Goal: Transaction & Acquisition: Purchase product/service

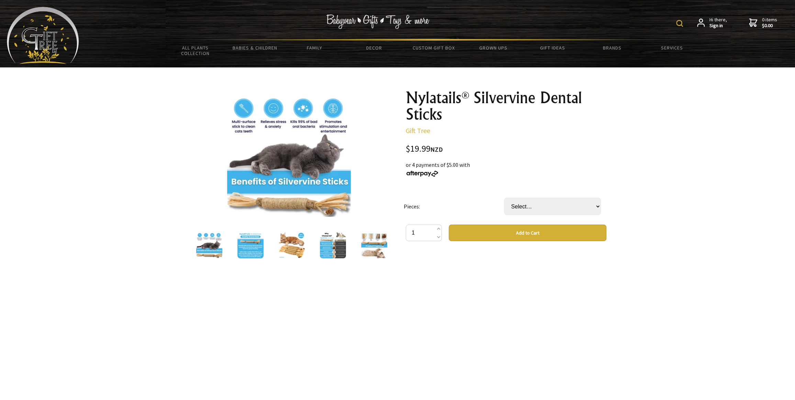
click at [368, 243] on img at bounding box center [374, 245] width 26 height 26
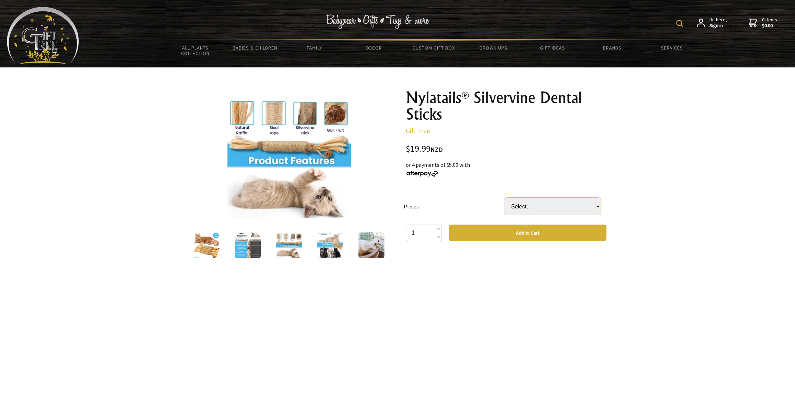
click at [573, 210] on select "Select… 3" at bounding box center [552, 206] width 97 height 17
select select "3"
click at [504, 198] on select "Select… 3" at bounding box center [552, 206] width 97 height 17
click at [533, 232] on button "Add to Cart" at bounding box center [528, 232] width 158 height 16
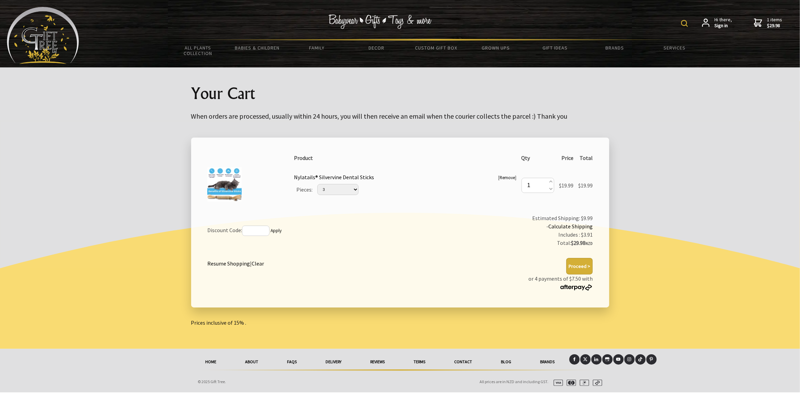
click at [580, 262] on button "Proceed >" at bounding box center [579, 266] width 26 height 16
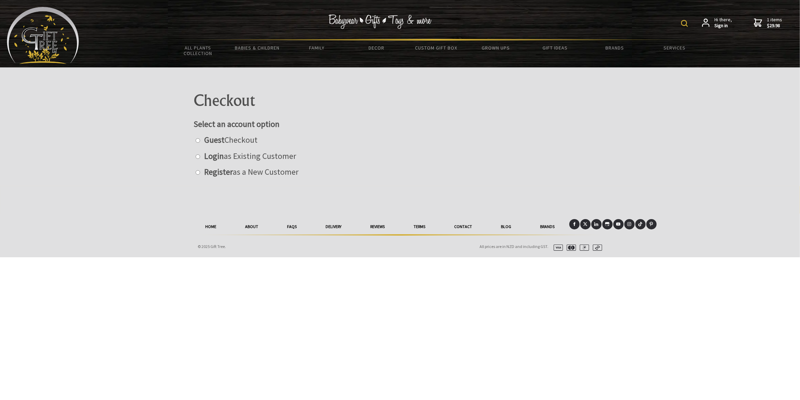
click at [197, 139] on input "radio" at bounding box center [198, 140] width 4 height 4
radio input "true"
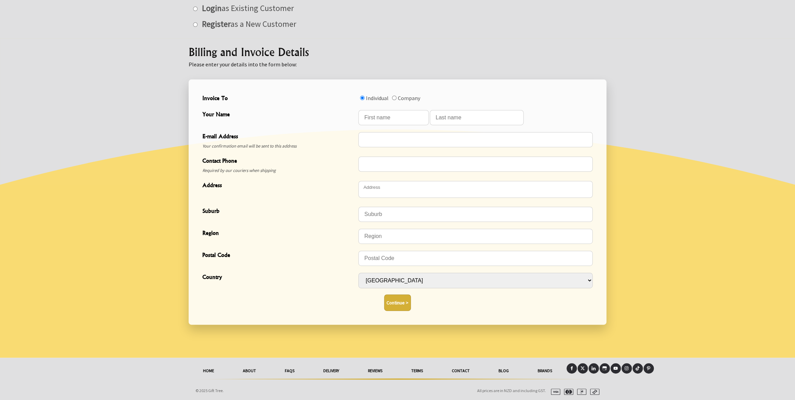
scroll to position [150, 0]
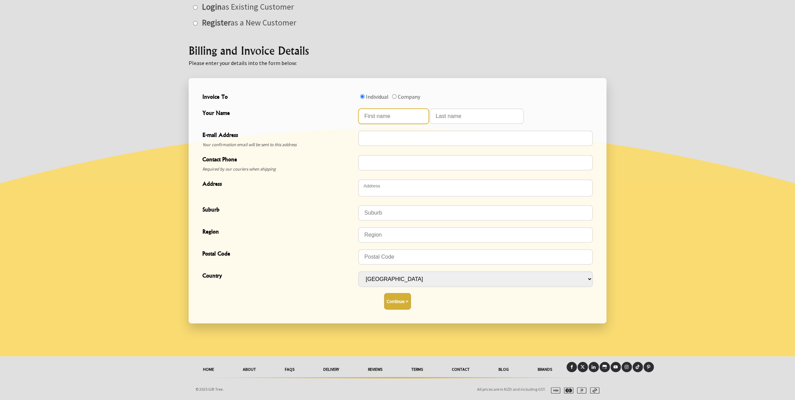
click at [399, 113] on input "Your Name" at bounding box center [394, 116] width 70 height 15
type input "Lisa"
type input "Goldsmith"
type input "[EMAIL_ADDRESS][DOMAIN_NAME]"
type input "0273010898"
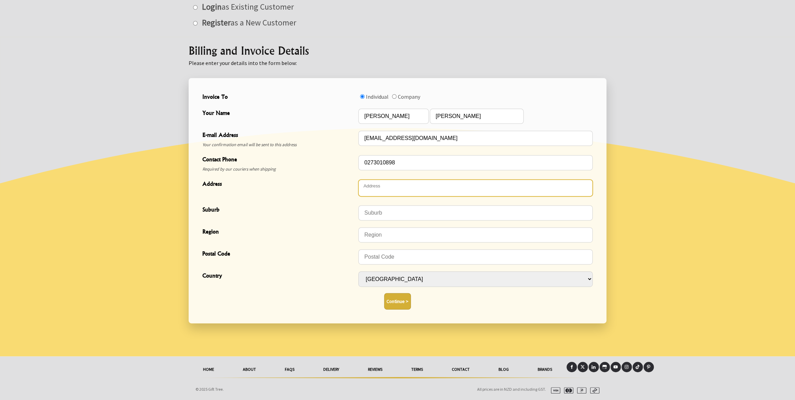
click at [381, 185] on textarea "Address" at bounding box center [476, 187] width 234 height 17
type textarea "[STREET_ADDRESS]"
type input "Fitzroy"
type input "Hamilton"
type input "3206"
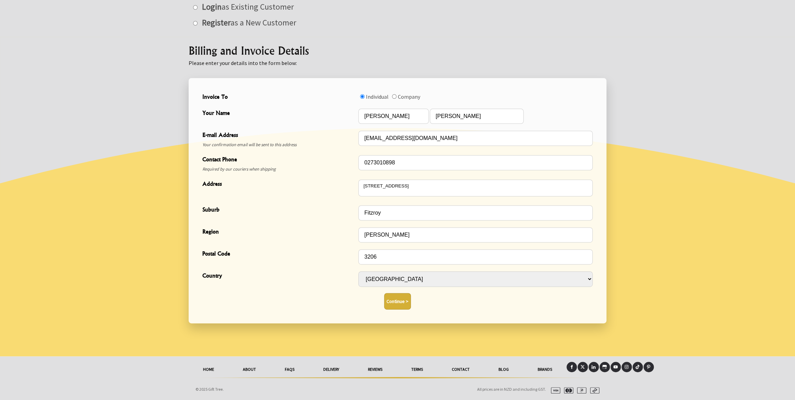
click at [401, 301] on button "Continue >" at bounding box center [397, 301] width 27 height 16
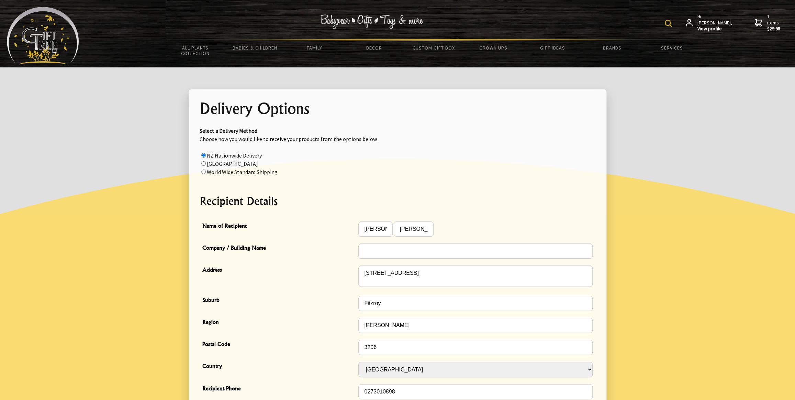
scroll to position [104, 0]
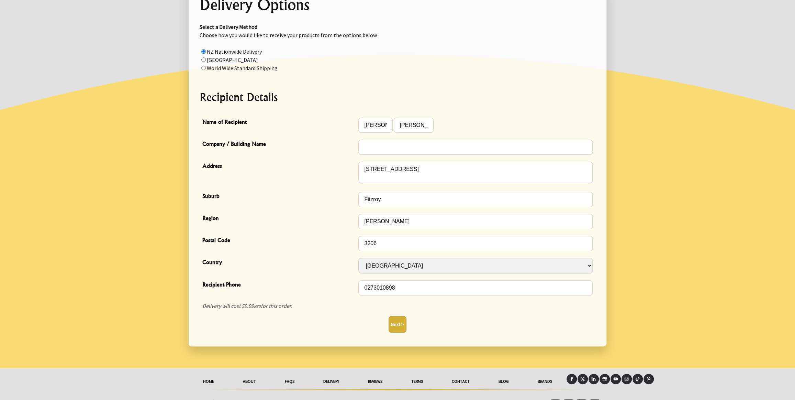
click at [398, 326] on button "Next >" at bounding box center [398, 324] width 18 height 16
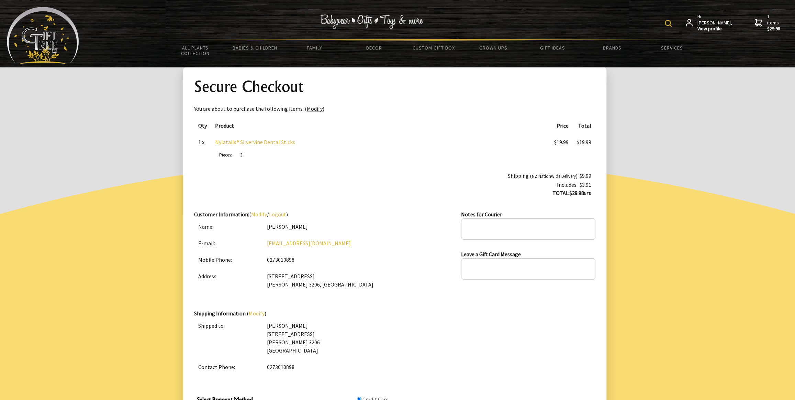
click at [311, 109] on link "Modify" at bounding box center [315, 108] width 16 height 7
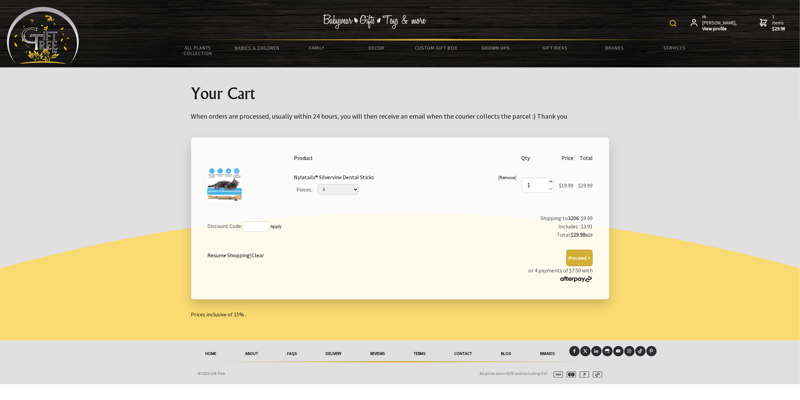
click at [549, 180] on span at bounding box center [550, 182] width 3 height 8
type input "2"
click at [549, 180] on span at bounding box center [550, 182] width 3 height 8
type input "3"
click at [549, 189] on span at bounding box center [550, 189] width 3 height 8
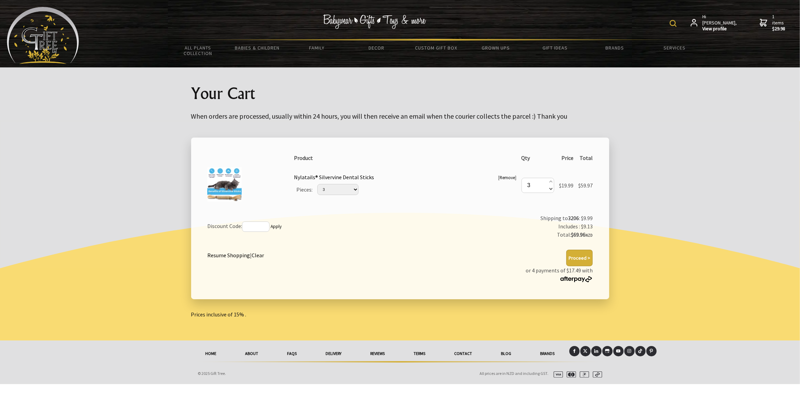
type input "2"
click at [577, 254] on button "Proceed >" at bounding box center [579, 258] width 26 height 16
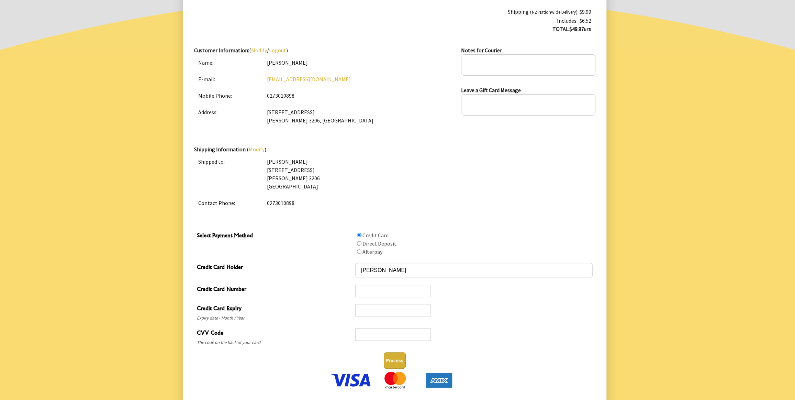
scroll to position [208, 0]
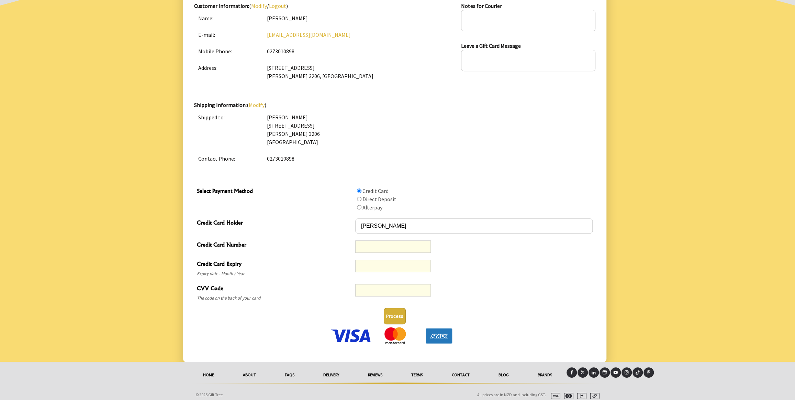
click at [392, 317] on button "Process" at bounding box center [395, 316] width 22 height 16
